Goal: Information Seeking & Learning: Learn about a topic

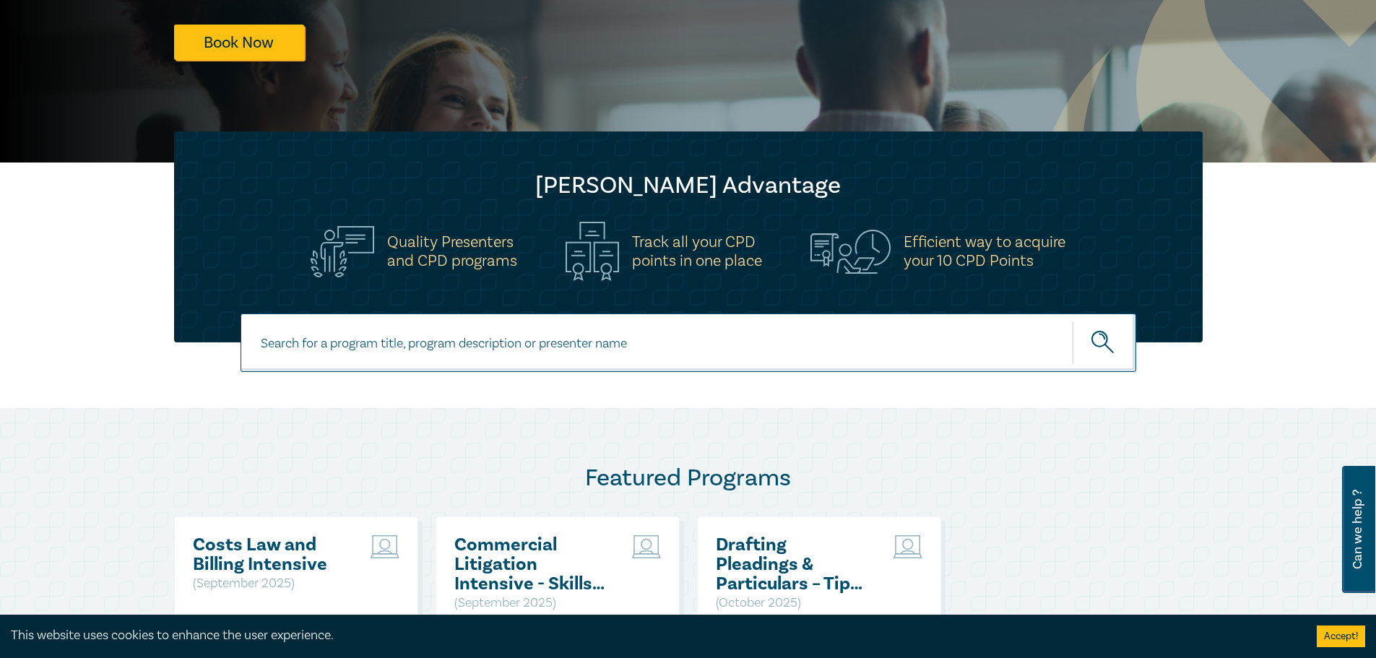
scroll to position [361, 0]
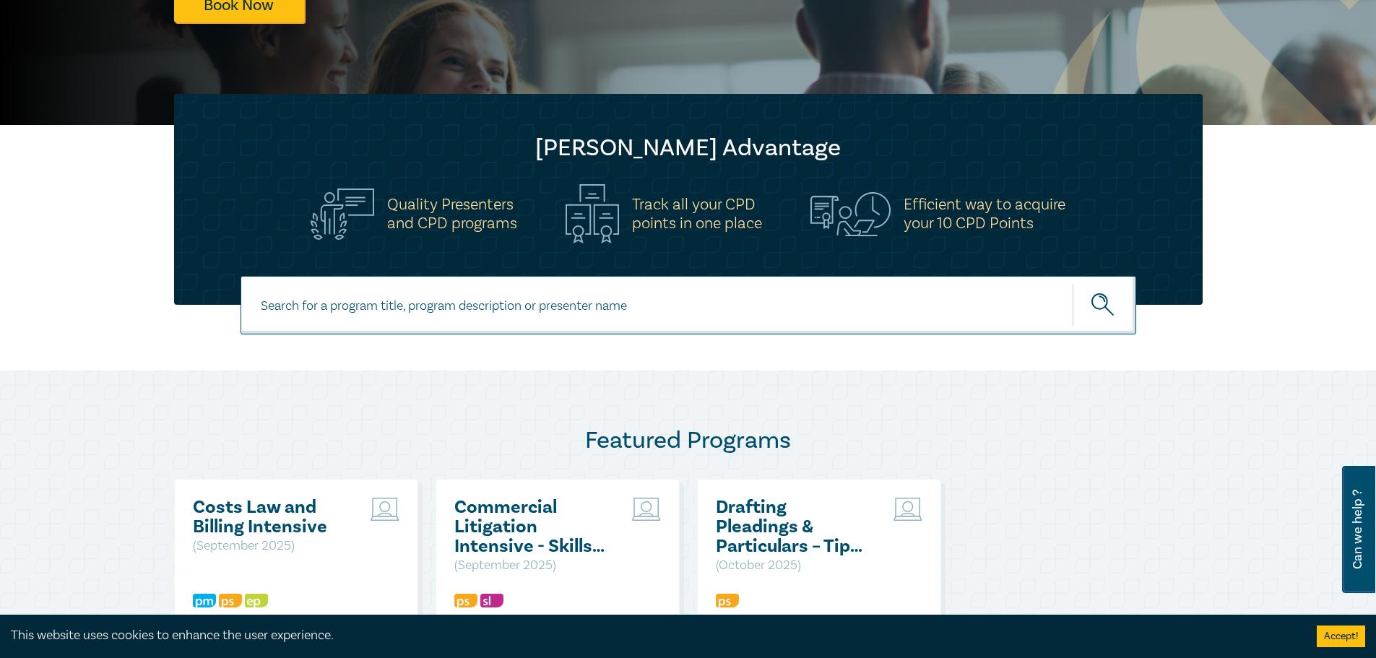
click at [485, 311] on input at bounding box center [687, 305] width 895 height 58
type input "family law property"
click at [1072, 283] on button "submit" at bounding box center [1104, 305] width 64 height 44
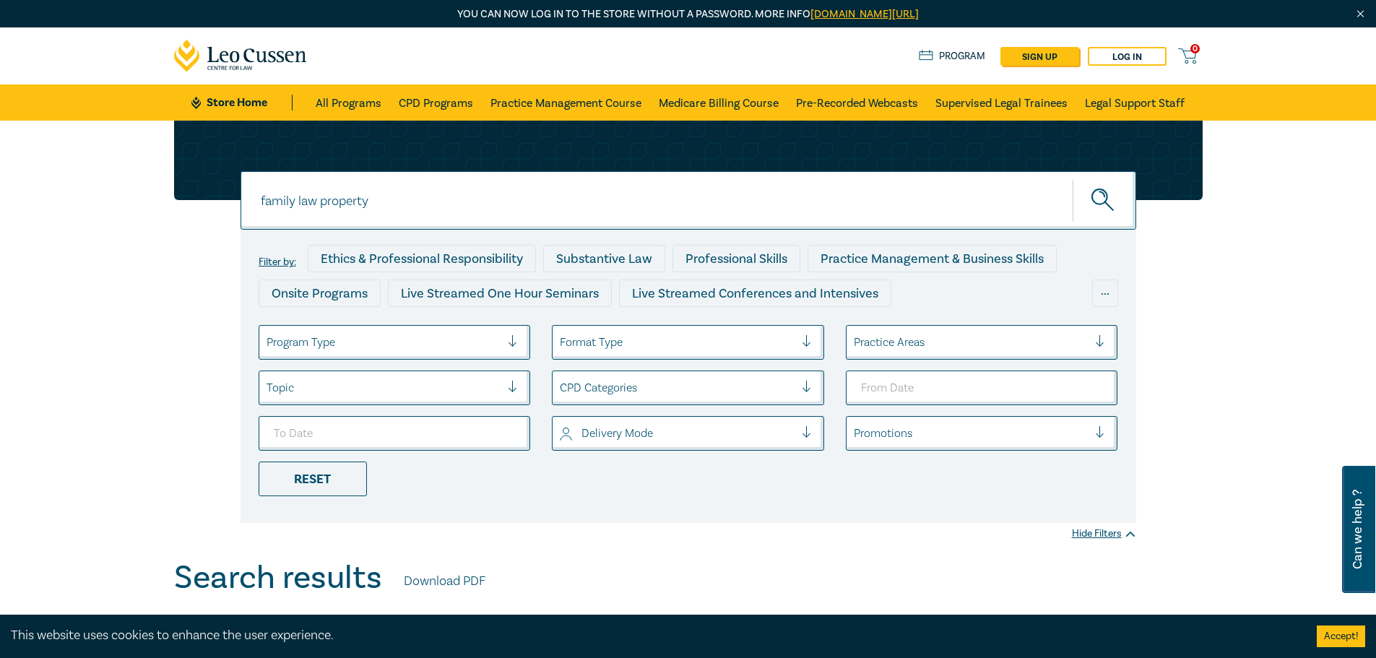
click at [405, 206] on input "family law property" at bounding box center [687, 200] width 895 height 58
type input "family law"
click at [1072, 178] on button "submit" at bounding box center [1104, 200] width 64 height 44
click at [613, 261] on div "Substantive Law" at bounding box center [604, 258] width 122 height 27
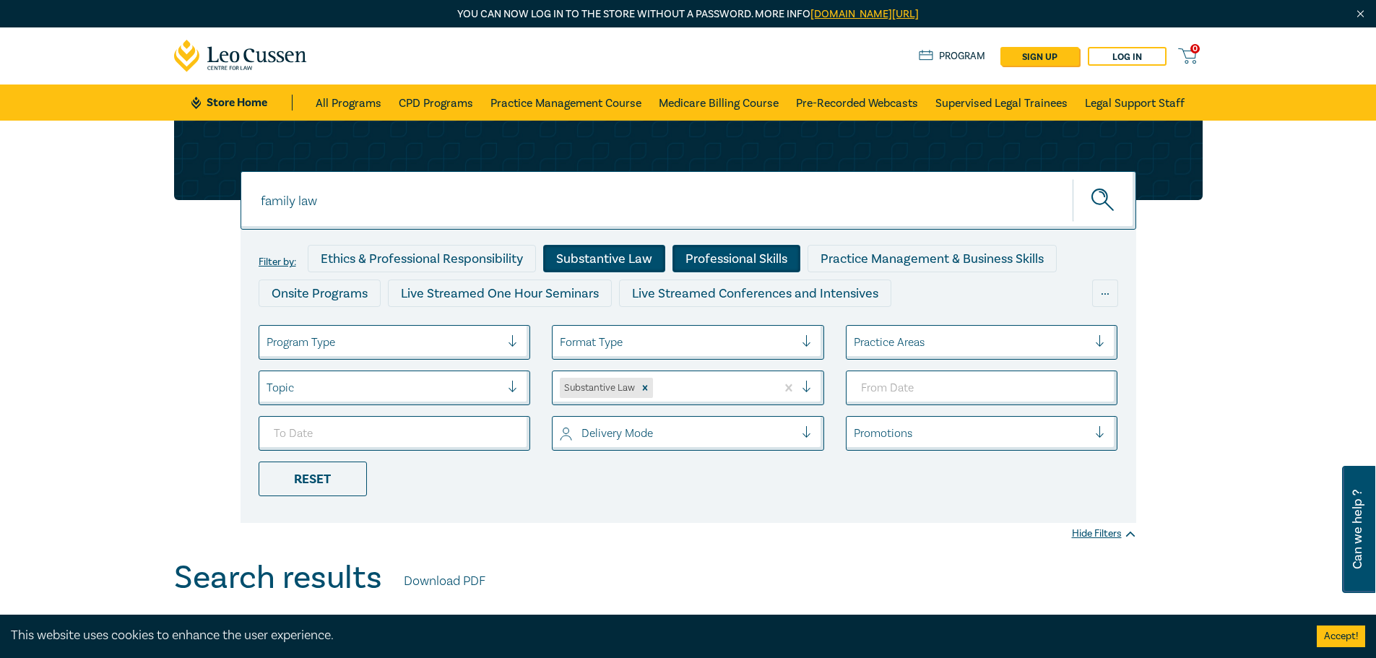
click at [729, 259] on div "Professional Skills" at bounding box center [736, 258] width 128 height 27
click at [308, 298] on div "Onsite Programs" at bounding box center [320, 292] width 122 height 27
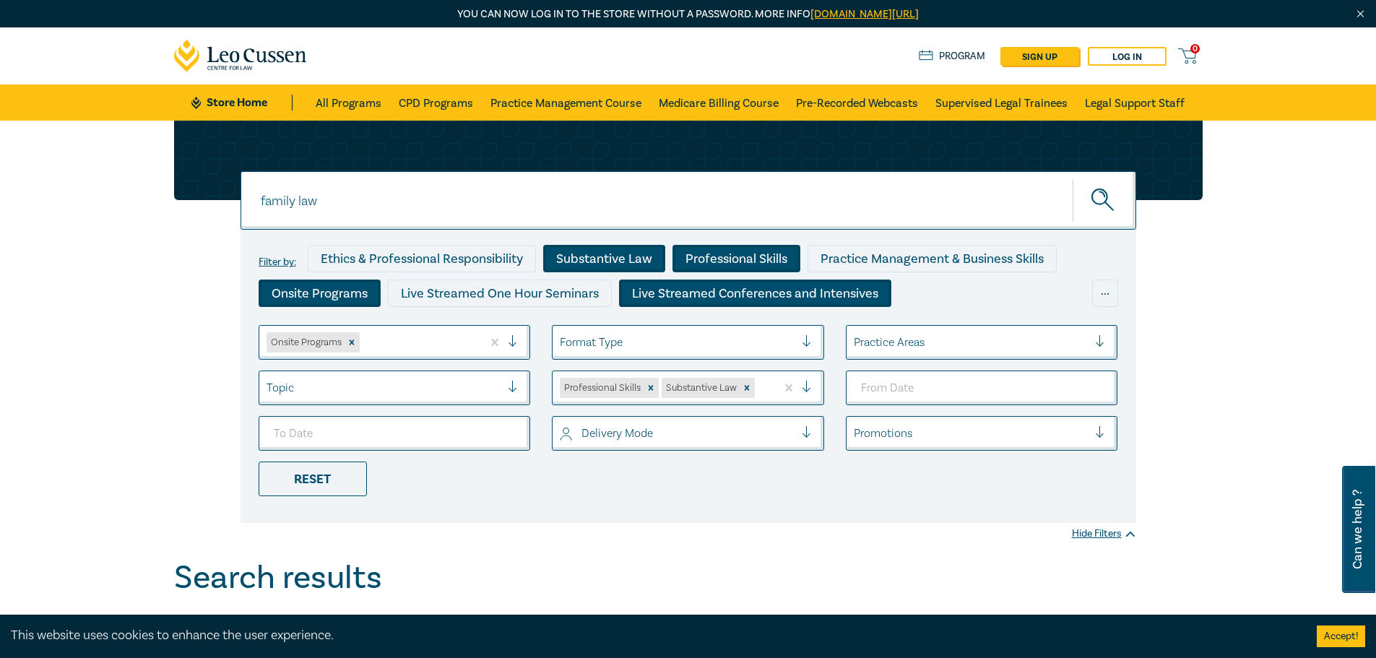
click at [680, 292] on div "Live Streamed Conferences and Intensives" at bounding box center [755, 292] width 272 height 27
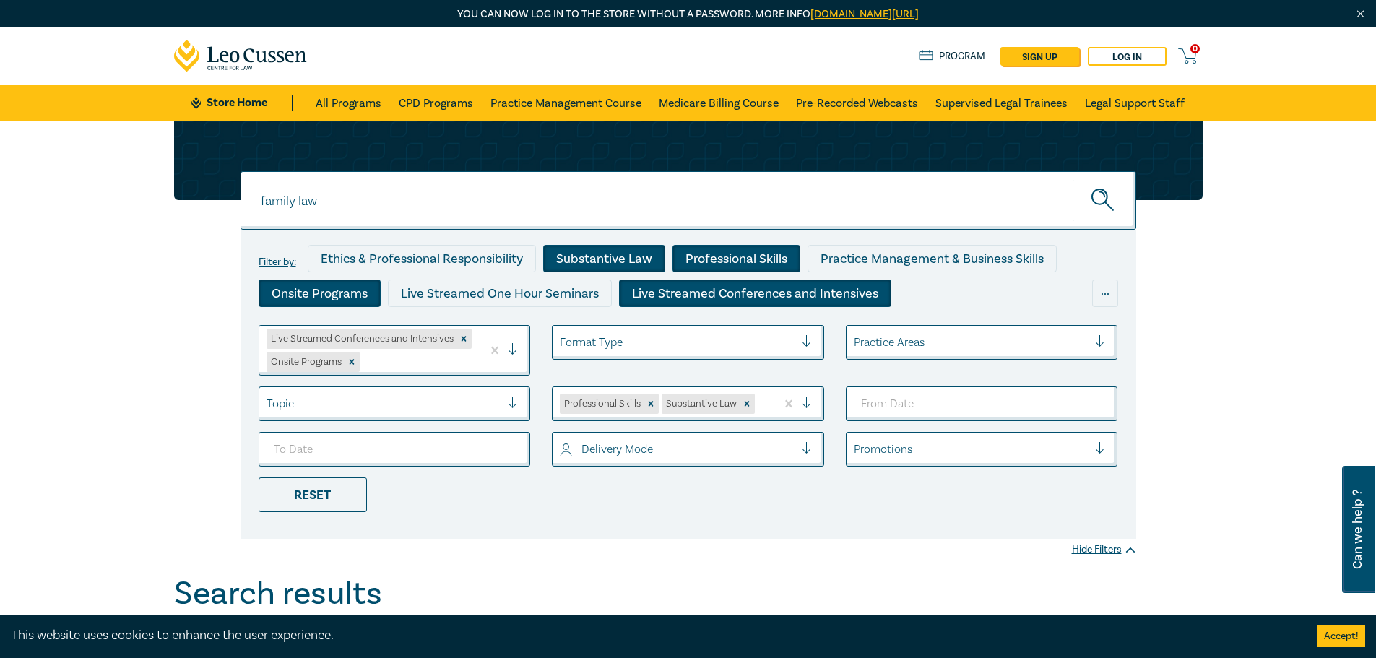
click at [898, 343] on div at bounding box center [971, 342] width 235 height 19
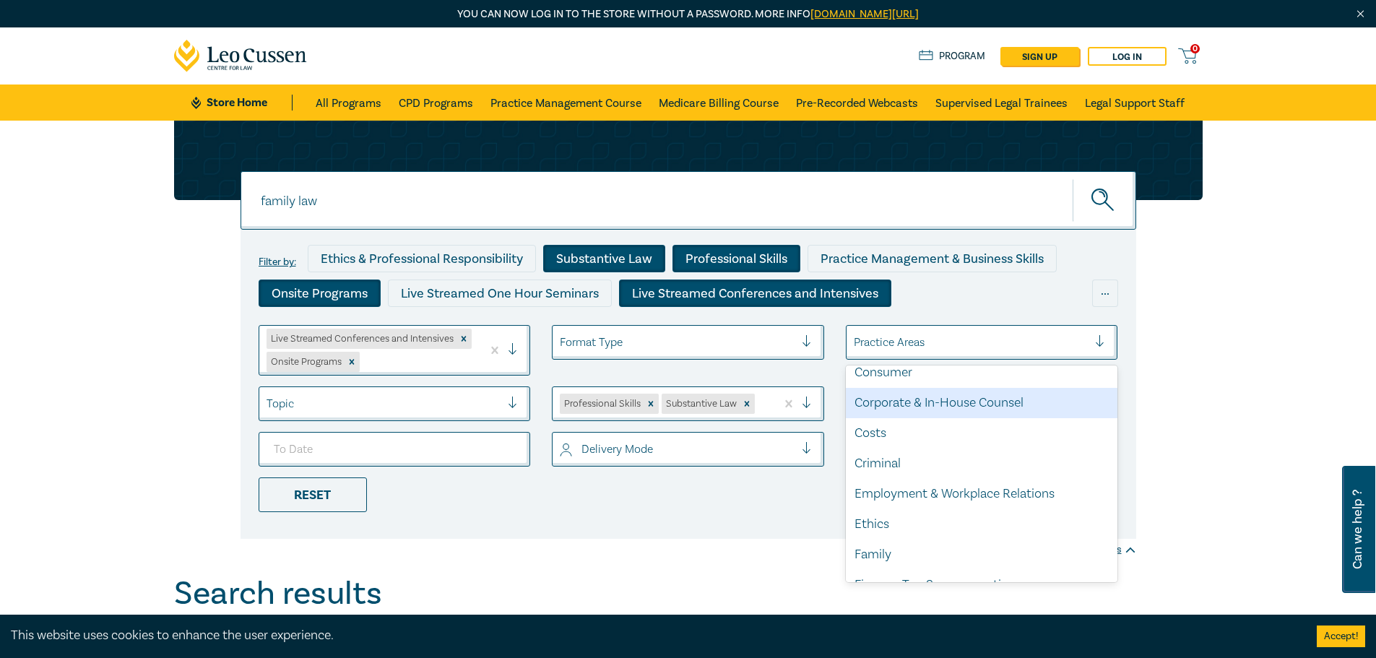
scroll to position [72, 0]
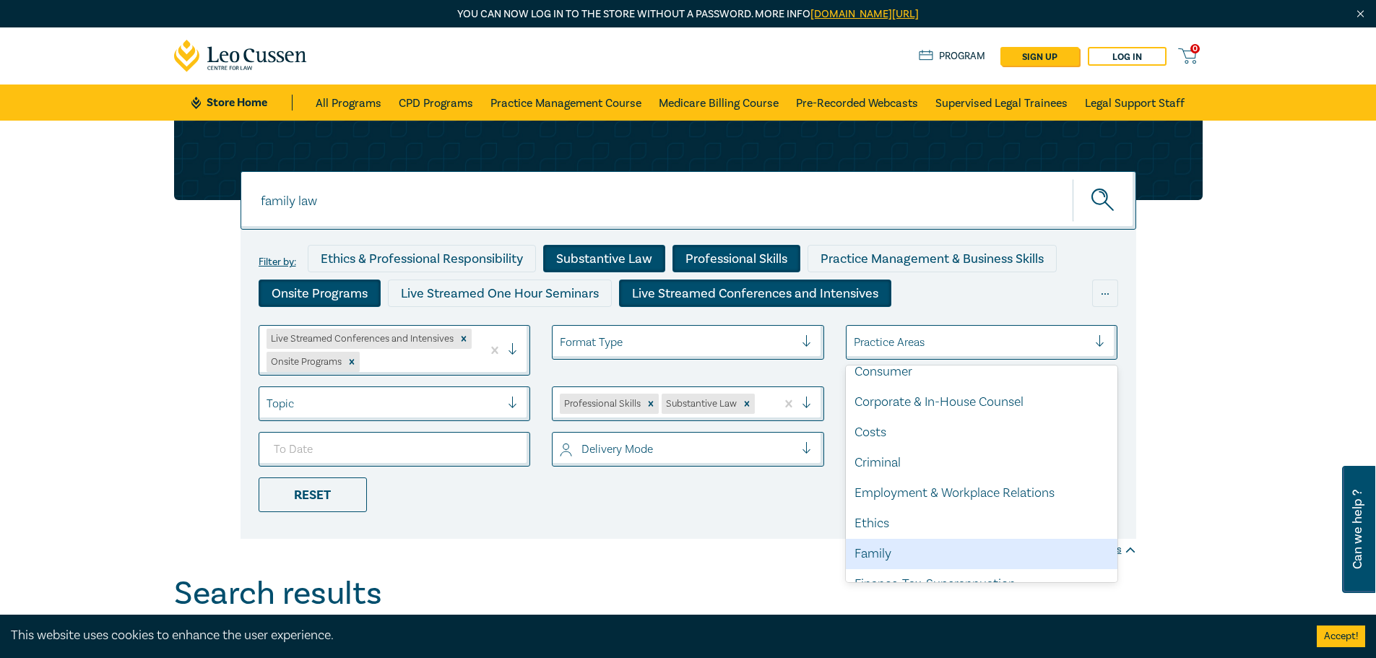
click at [887, 555] on div "Family" at bounding box center [982, 554] width 272 height 30
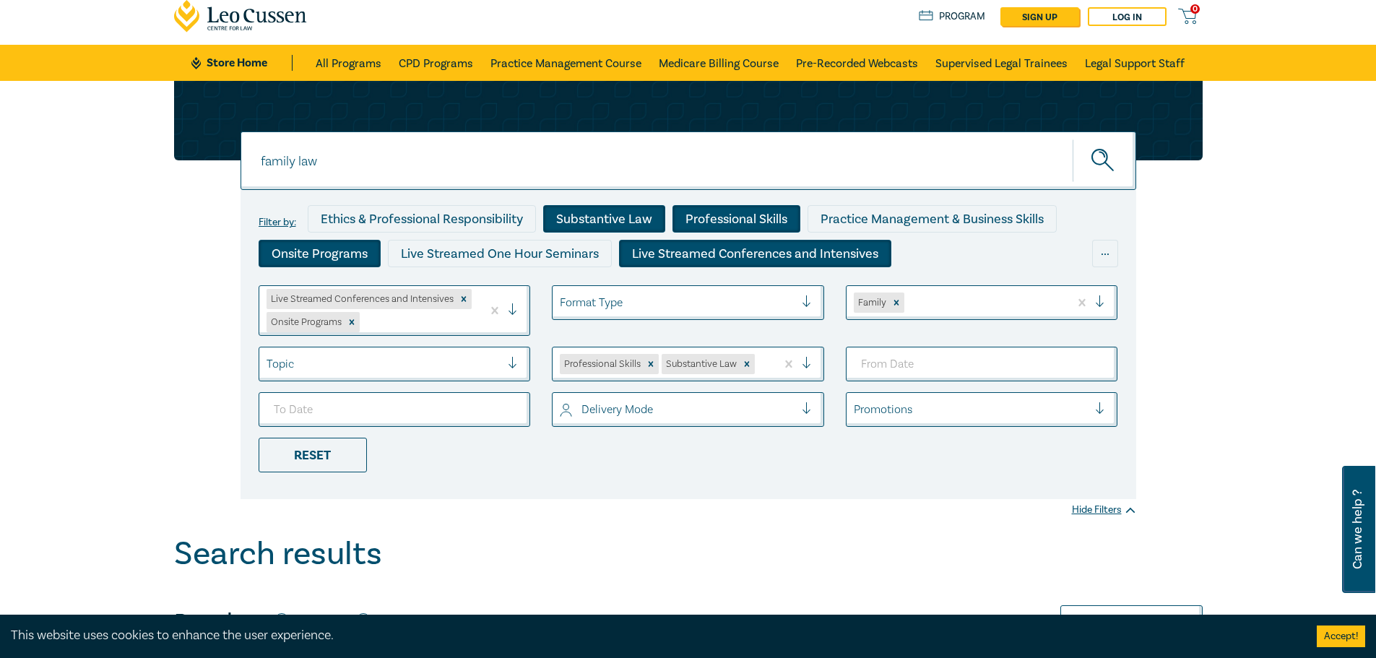
scroll to position [72, 0]
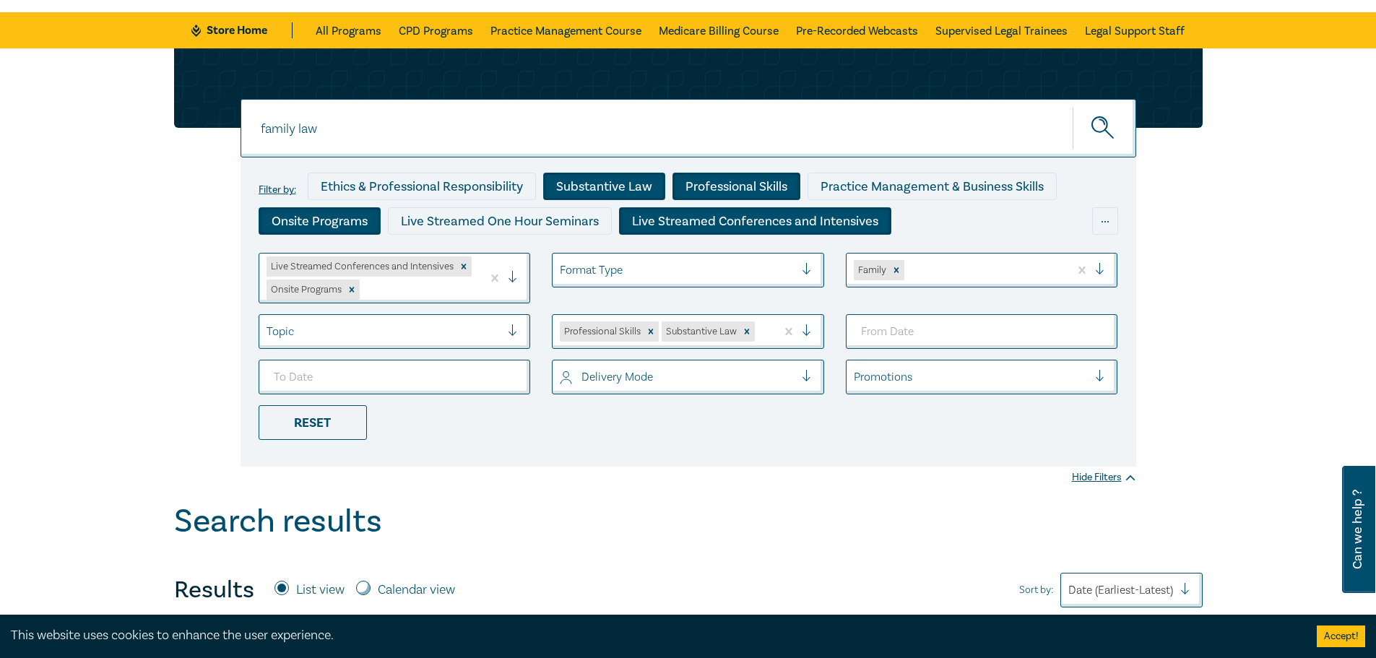
click at [686, 221] on div "Live Streamed Conferences and Intensives" at bounding box center [755, 220] width 272 height 27
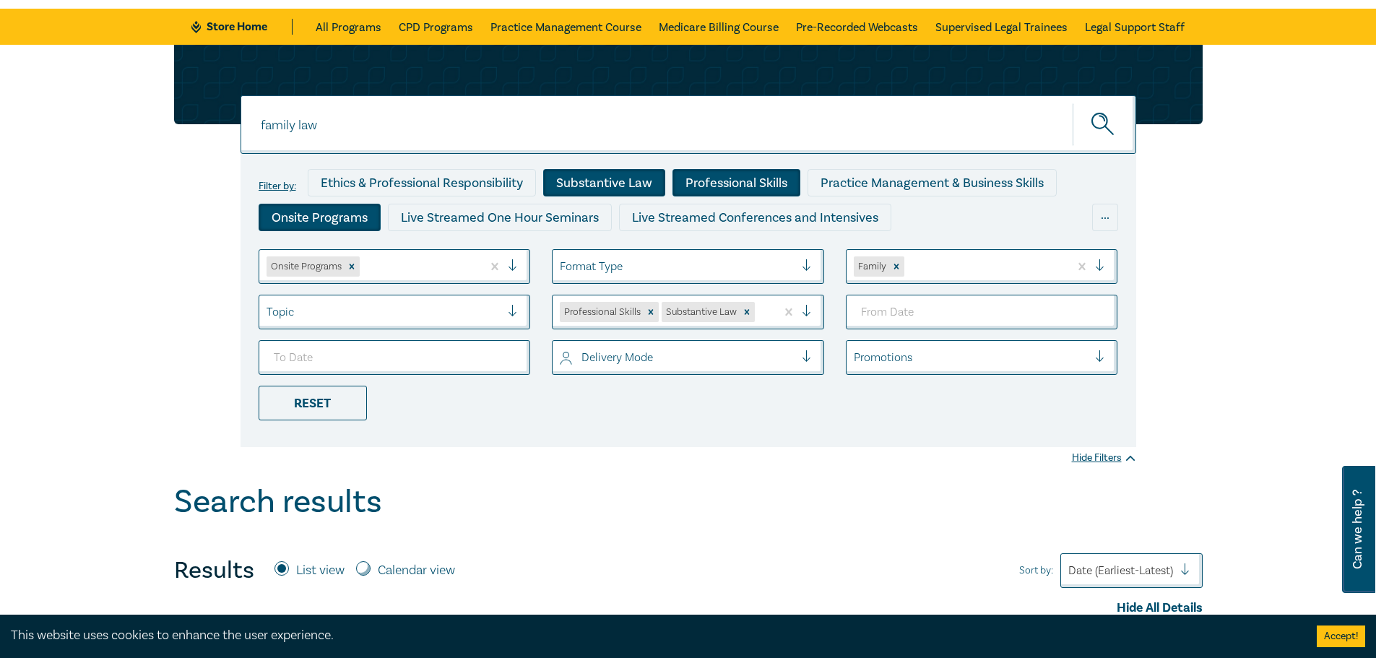
scroll to position [72, 0]
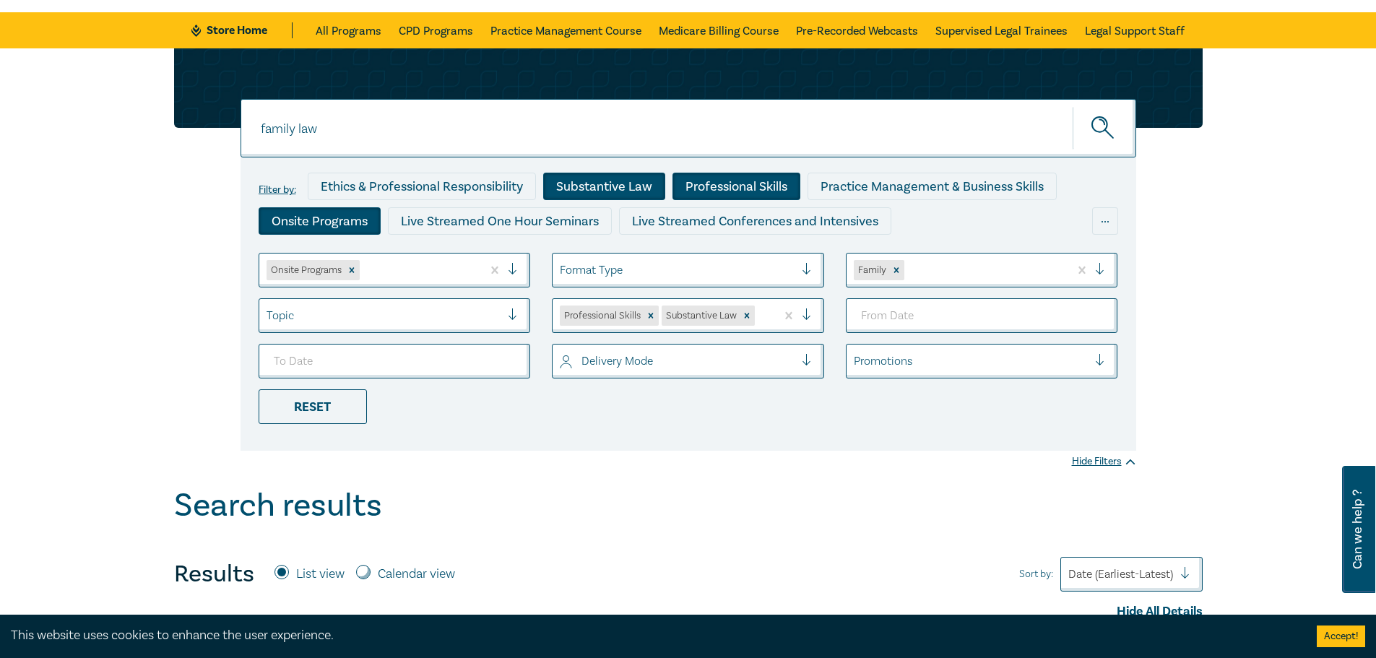
click at [353, 221] on div "Onsite Programs" at bounding box center [320, 220] width 122 height 27
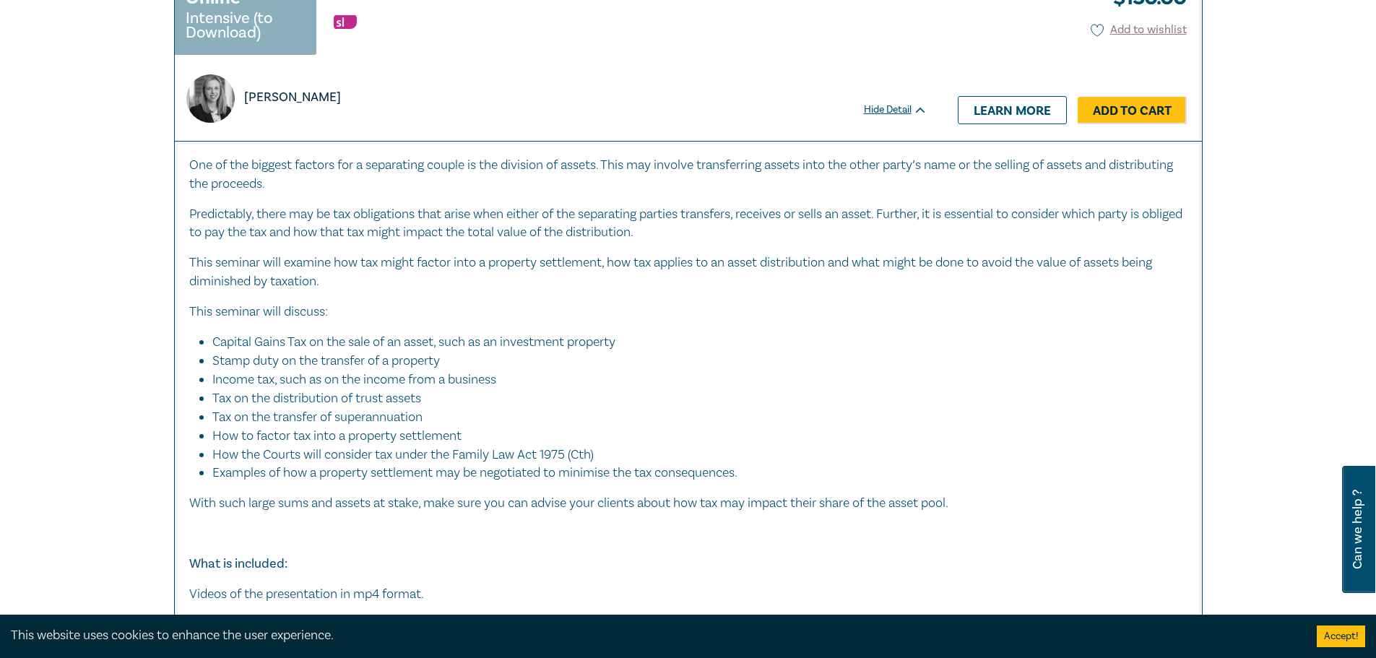
scroll to position [4405, 0]
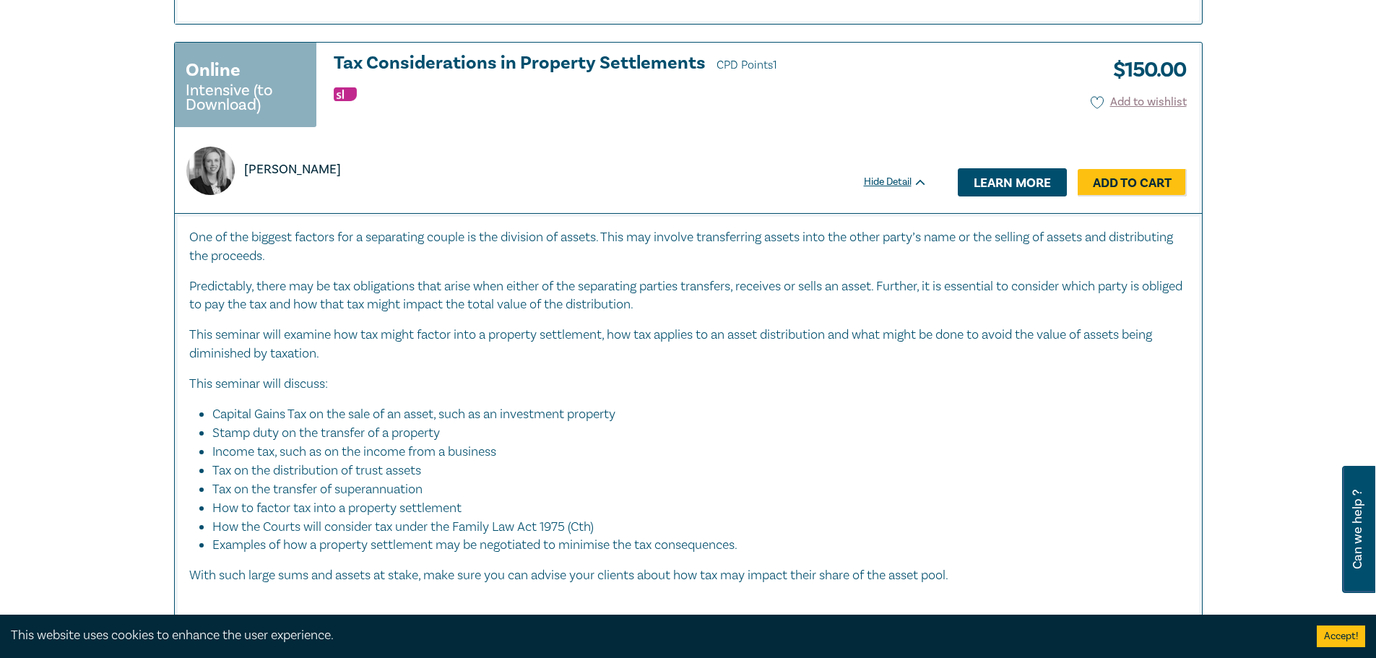
click at [971, 178] on link "Learn more" at bounding box center [1012, 181] width 109 height 27
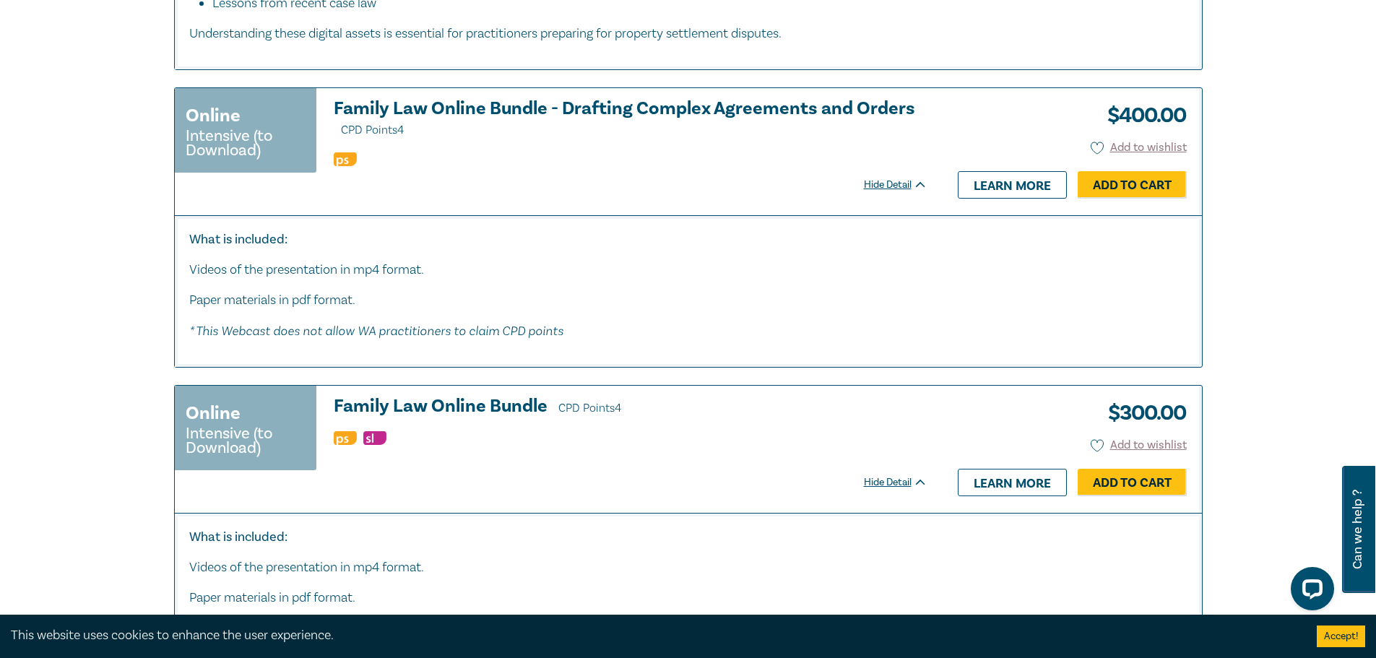
scroll to position [1733, 0]
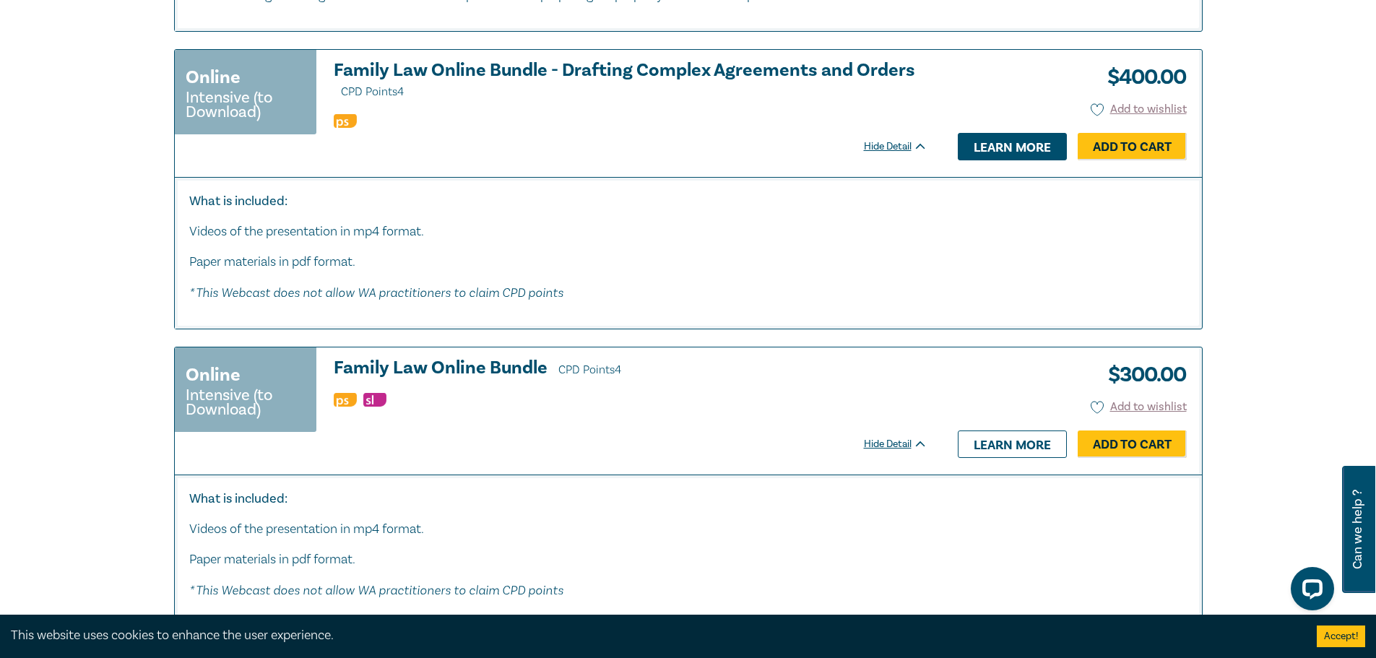
click at [1005, 148] on link "Learn more" at bounding box center [1012, 146] width 109 height 27
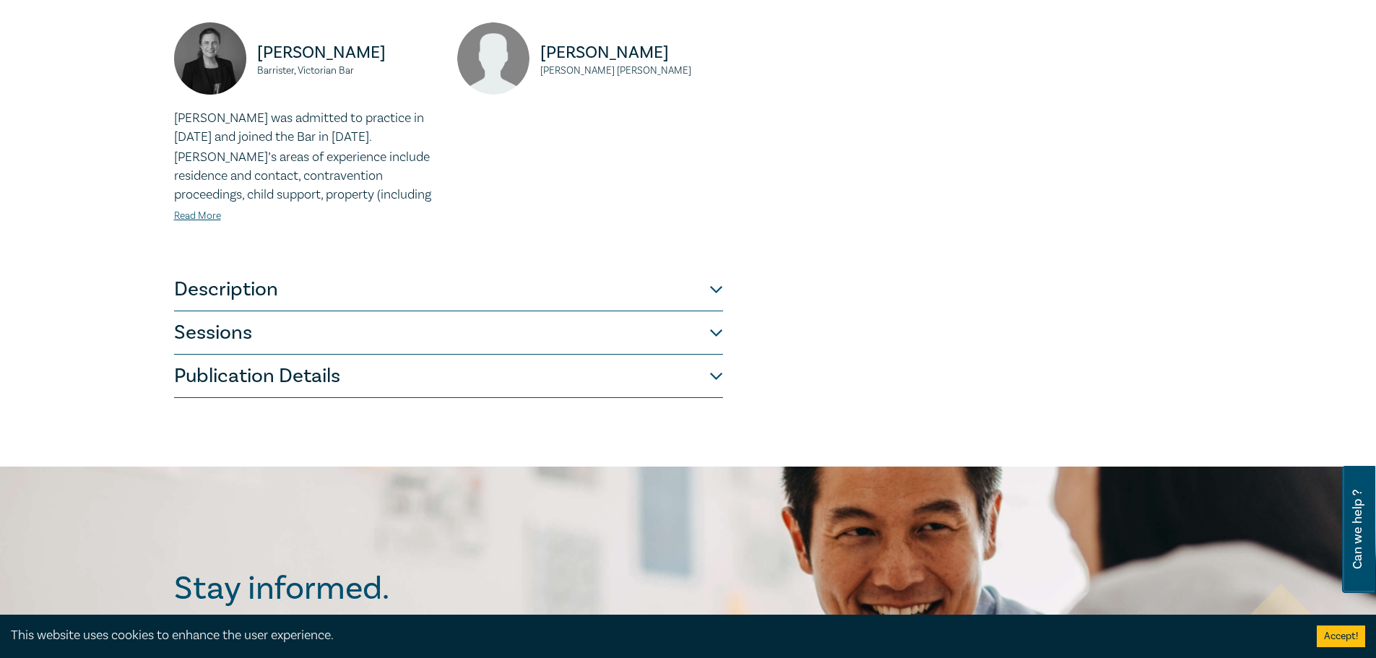
scroll to position [650, 0]
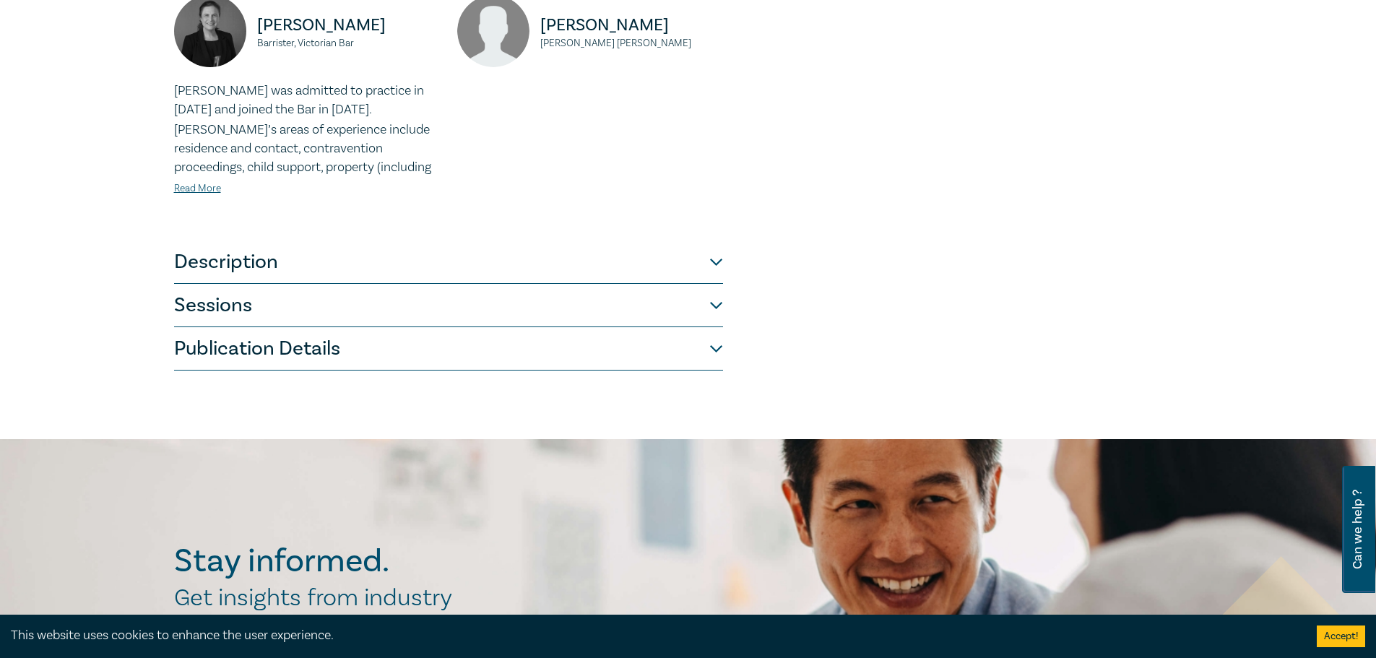
click at [222, 261] on button "Description" at bounding box center [448, 261] width 549 height 43
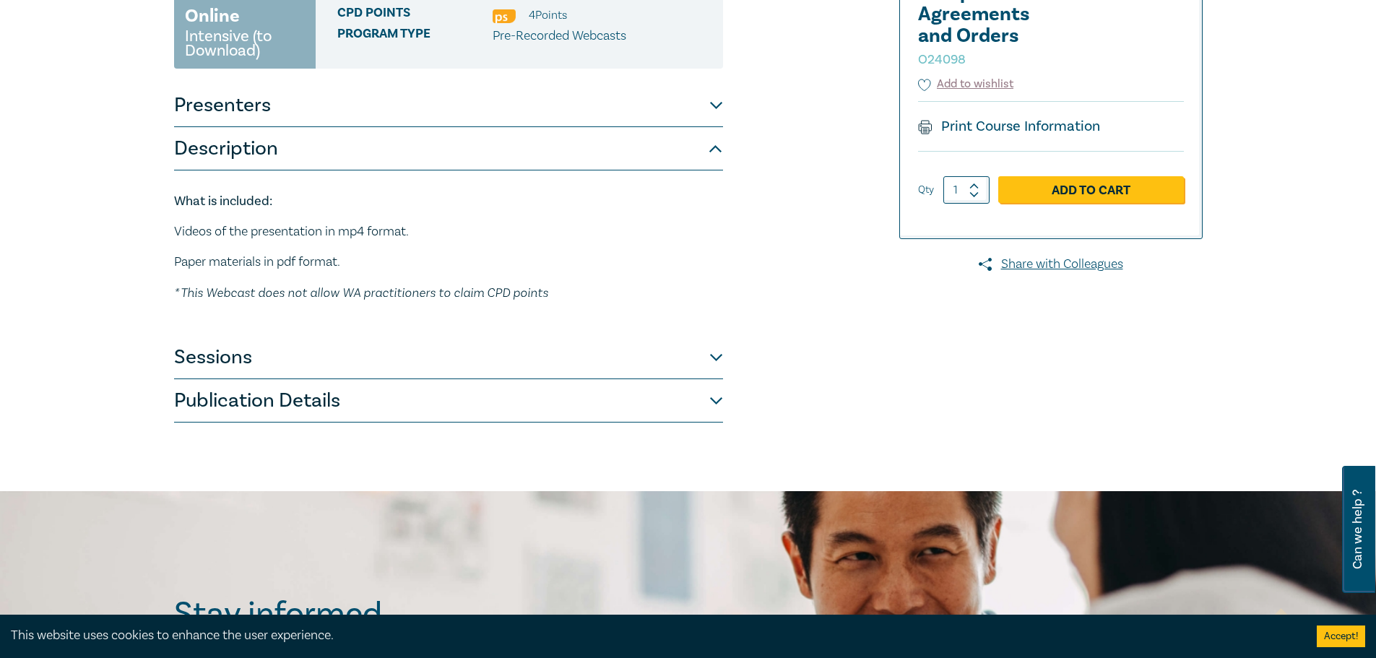
scroll to position [285, 0]
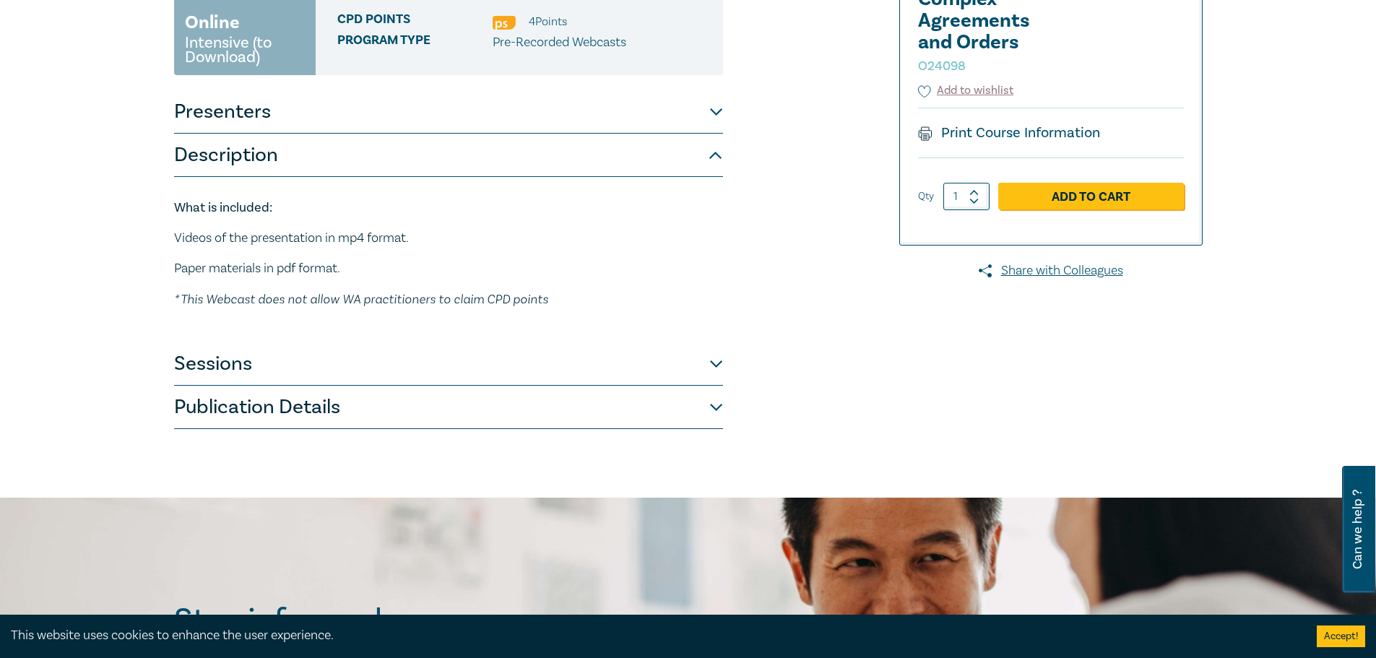
click at [716, 365] on button "Sessions" at bounding box center [448, 363] width 549 height 43
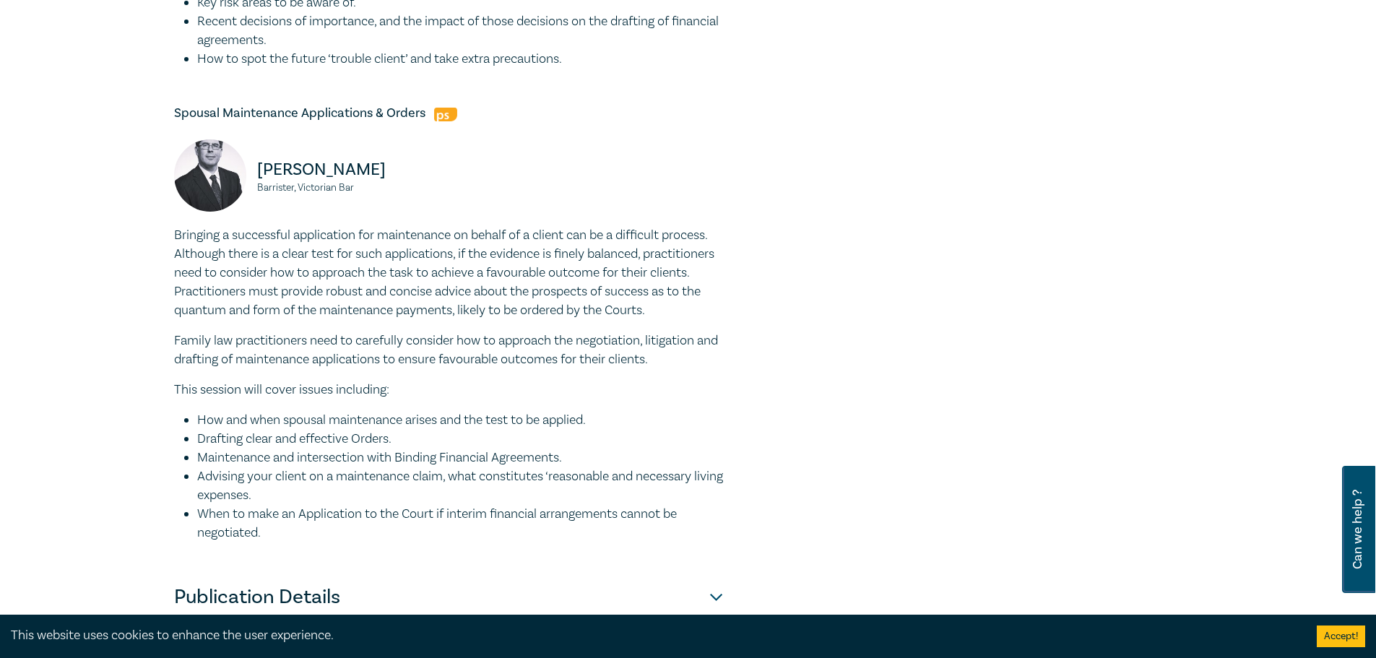
scroll to position [2022, 0]
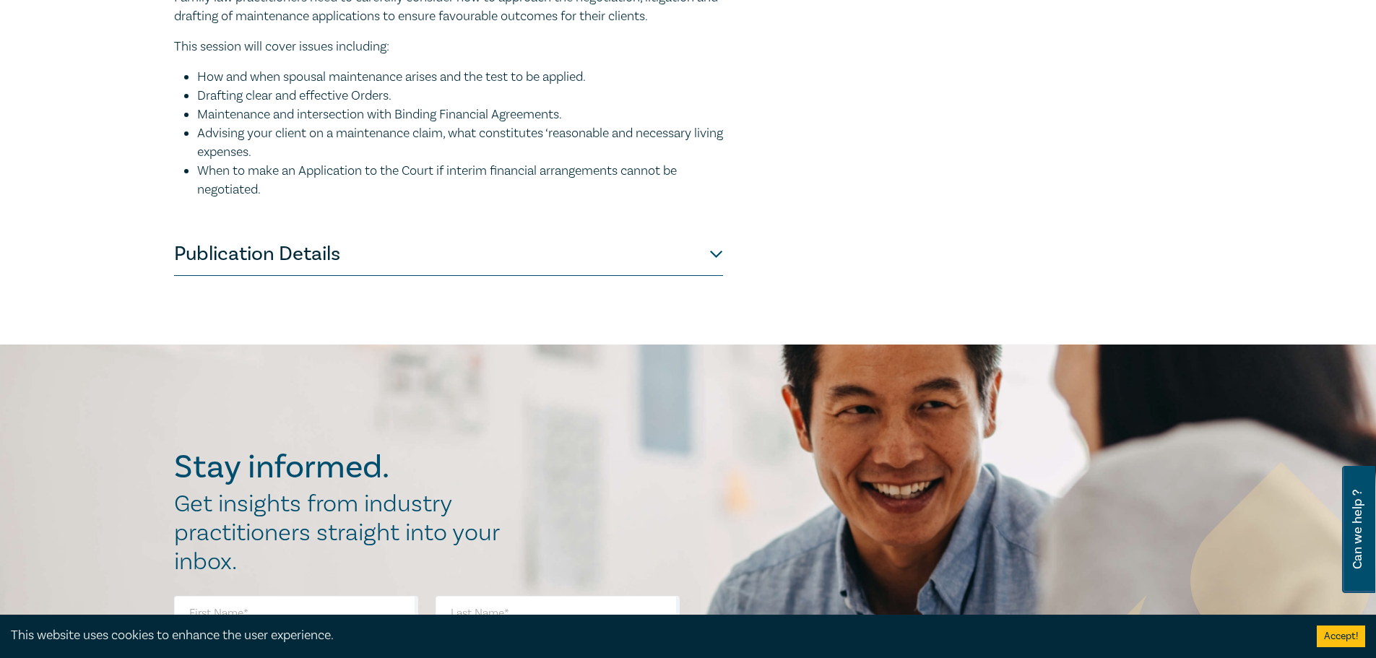
click at [713, 276] on button "Publication Details" at bounding box center [448, 254] width 549 height 43
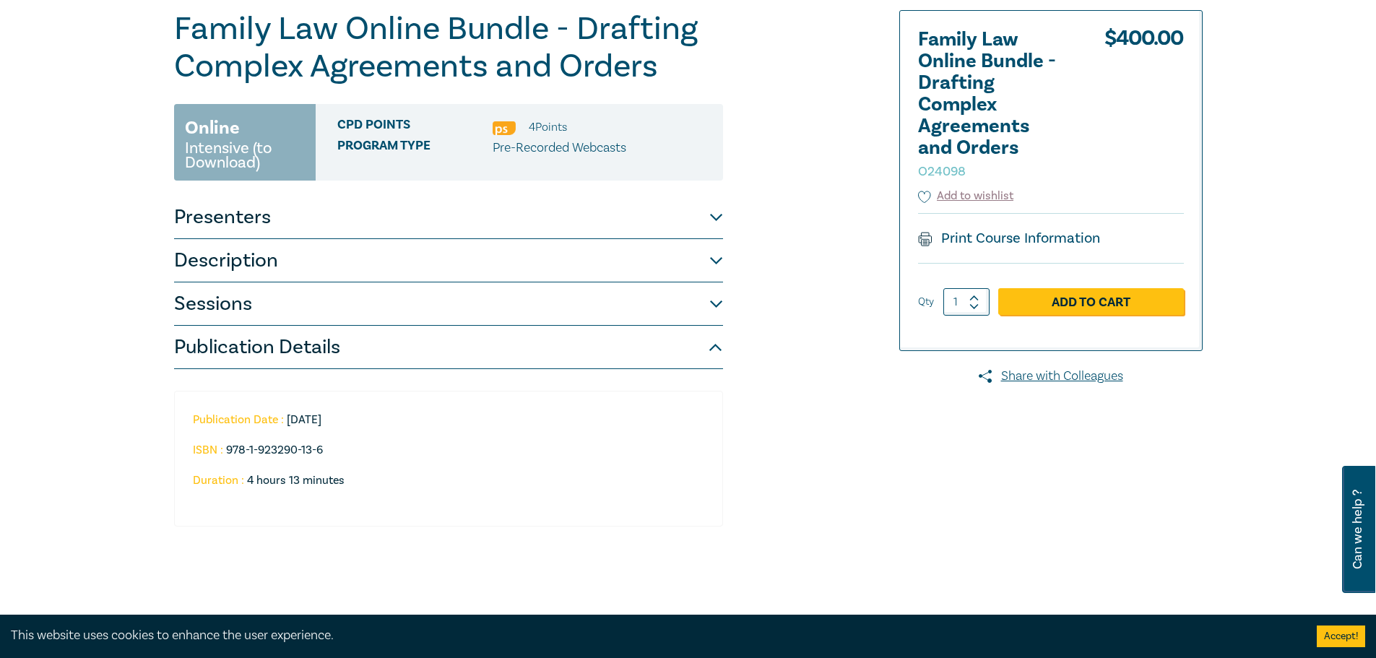
scroll to position [0, 0]
